Goal: Task Accomplishment & Management: Manage account settings

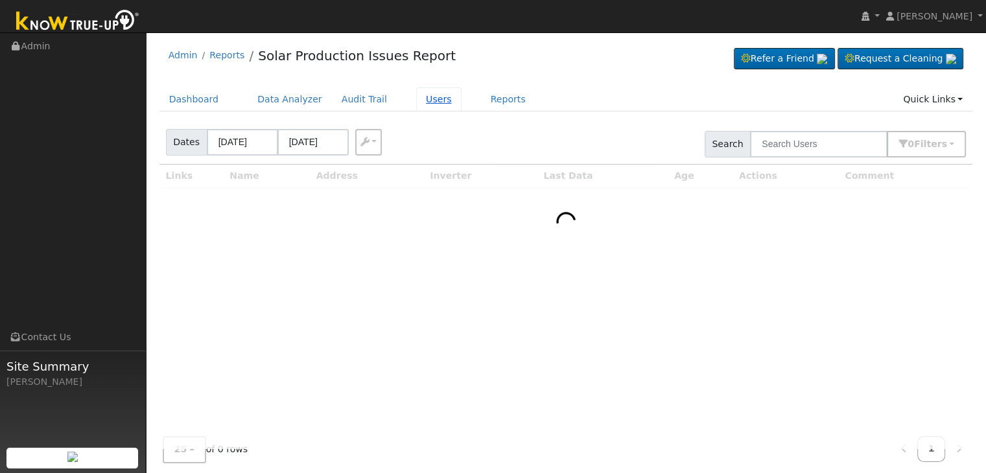
click at [416, 104] on link "Users" at bounding box center [438, 100] width 45 height 24
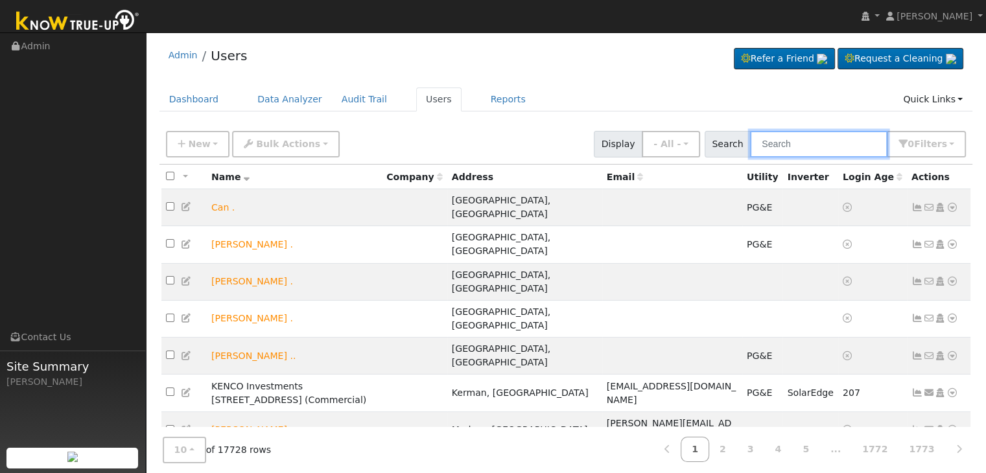
click at [828, 139] on input "text" at bounding box center [818, 144] width 137 height 27
type input "azar"
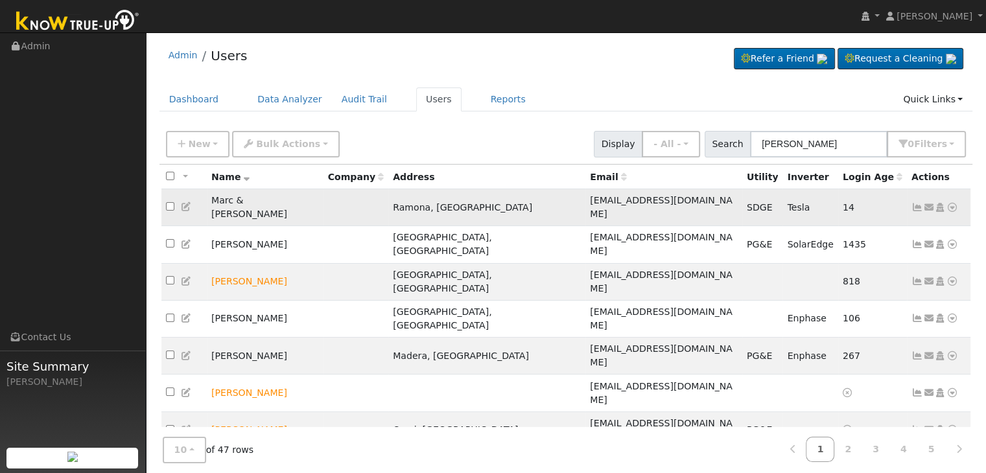
click at [918, 203] on icon at bounding box center [918, 207] width 12 height 9
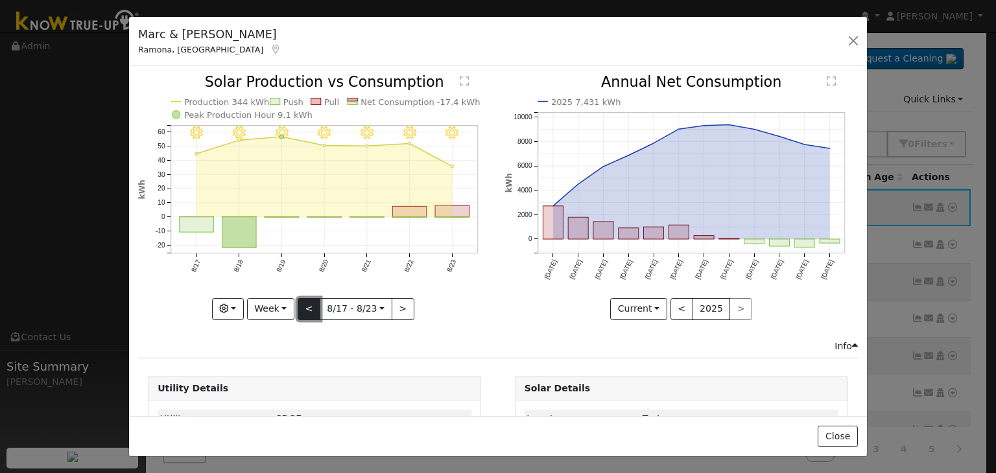
click at [305, 304] on button "<" at bounding box center [309, 309] width 23 height 22
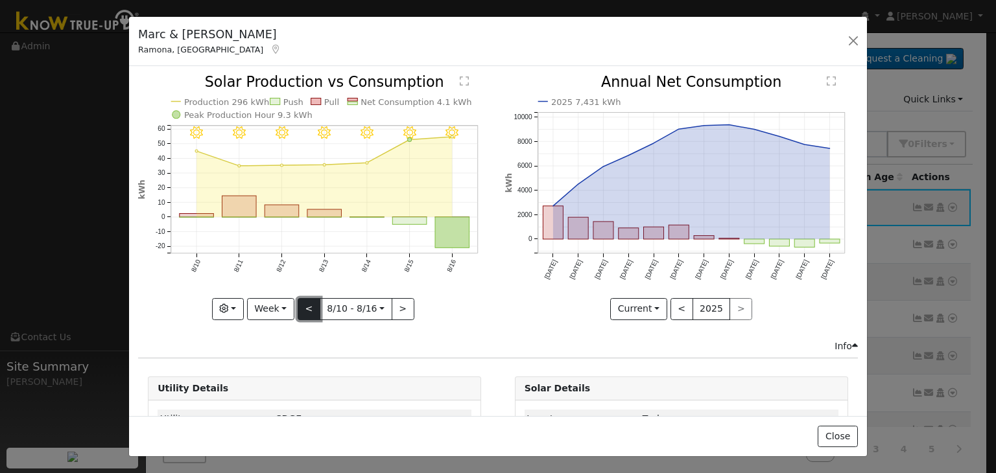
click at [303, 312] on button "<" at bounding box center [309, 309] width 23 height 22
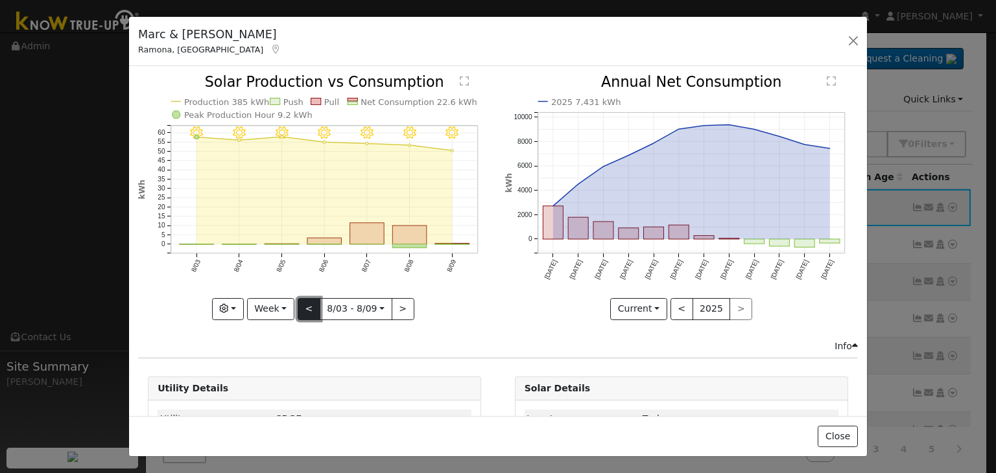
click at [303, 312] on button "<" at bounding box center [309, 309] width 23 height 22
type input "2025-07-27"
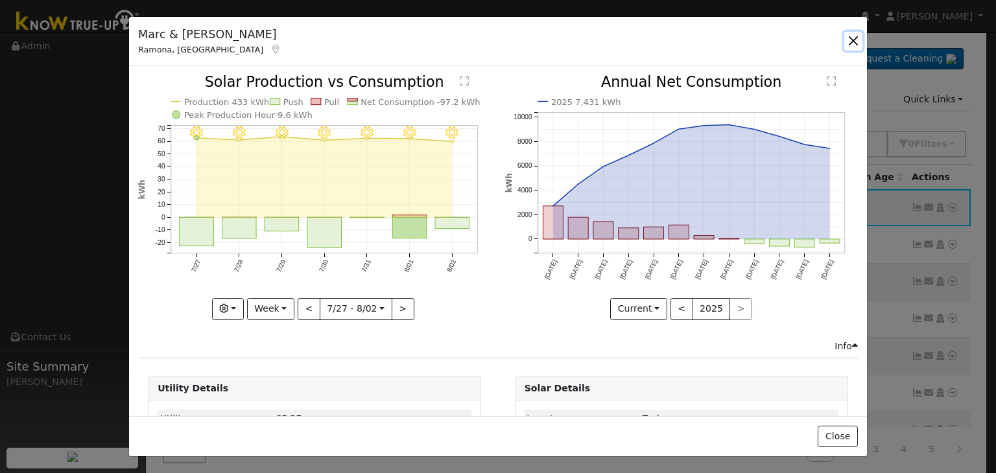
click at [858, 37] on button "button" at bounding box center [853, 41] width 18 height 18
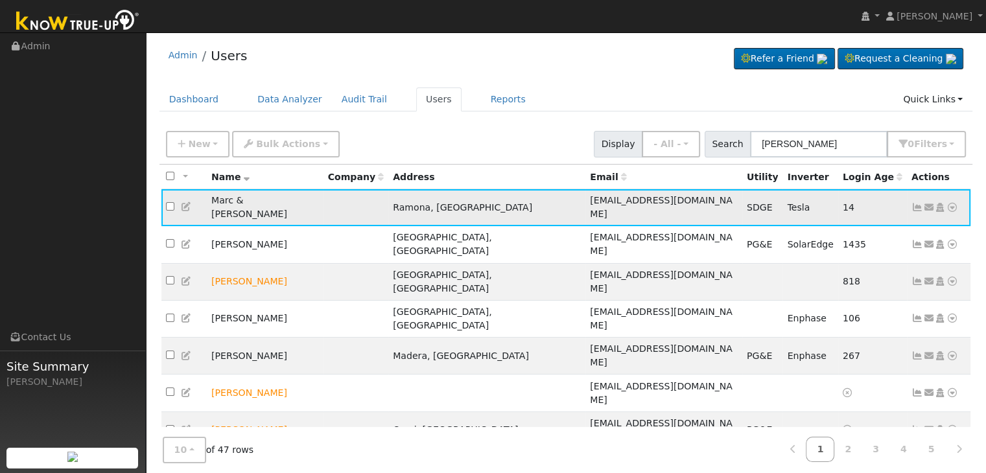
click at [917, 203] on icon at bounding box center [918, 207] width 12 height 9
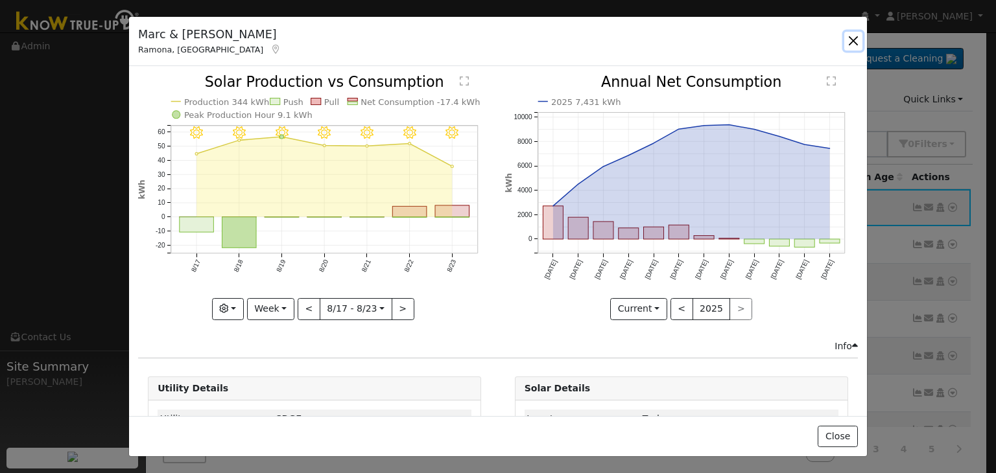
drag, startPoint x: 857, startPoint y: 41, endPoint x: 799, endPoint y: 8, distance: 66.8
click at [857, 41] on button "button" at bounding box center [853, 41] width 18 height 18
